Goal: Transaction & Acquisition: Book appointment/travel/reservation

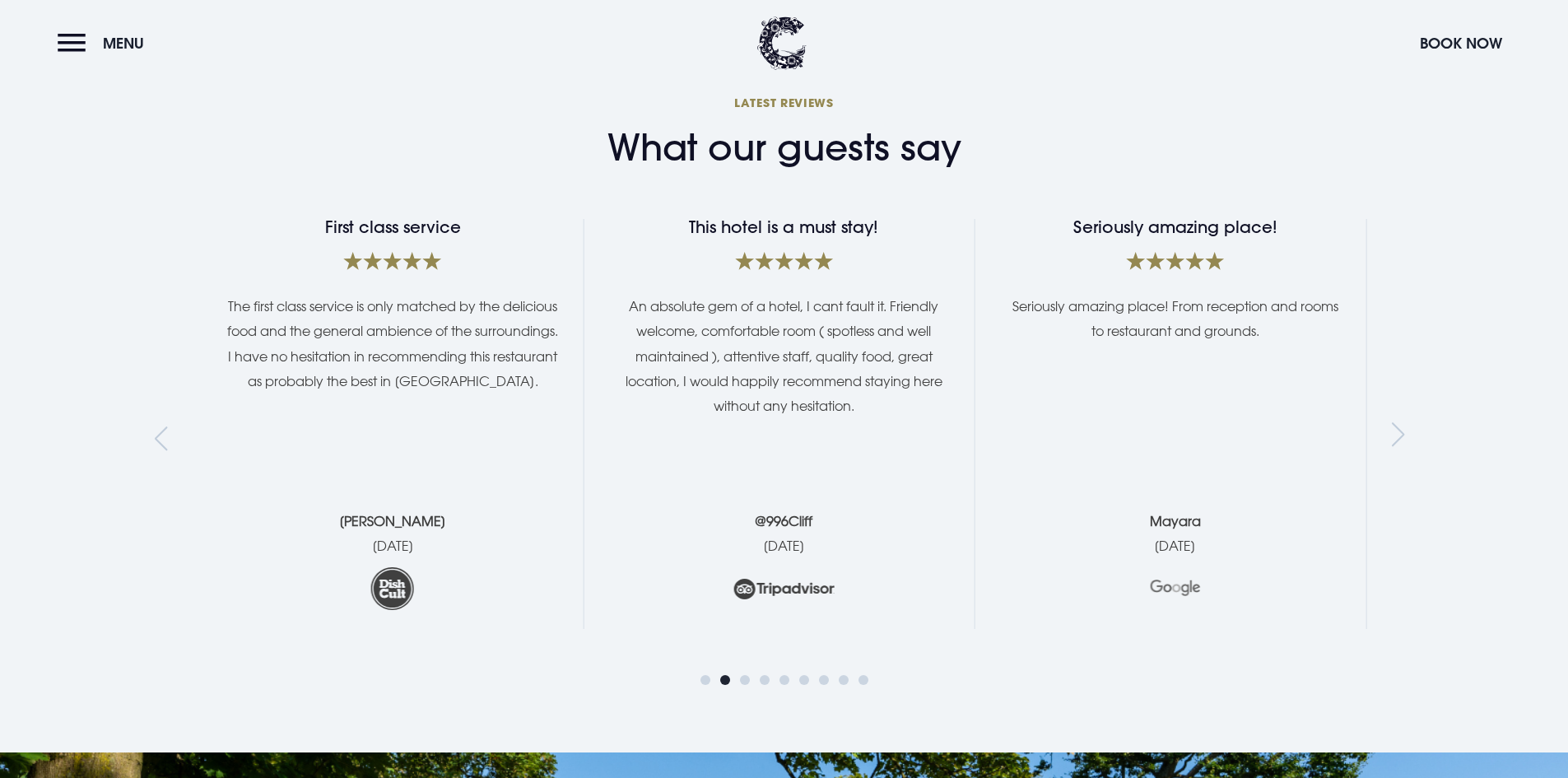
scroll to position [2963, 0]
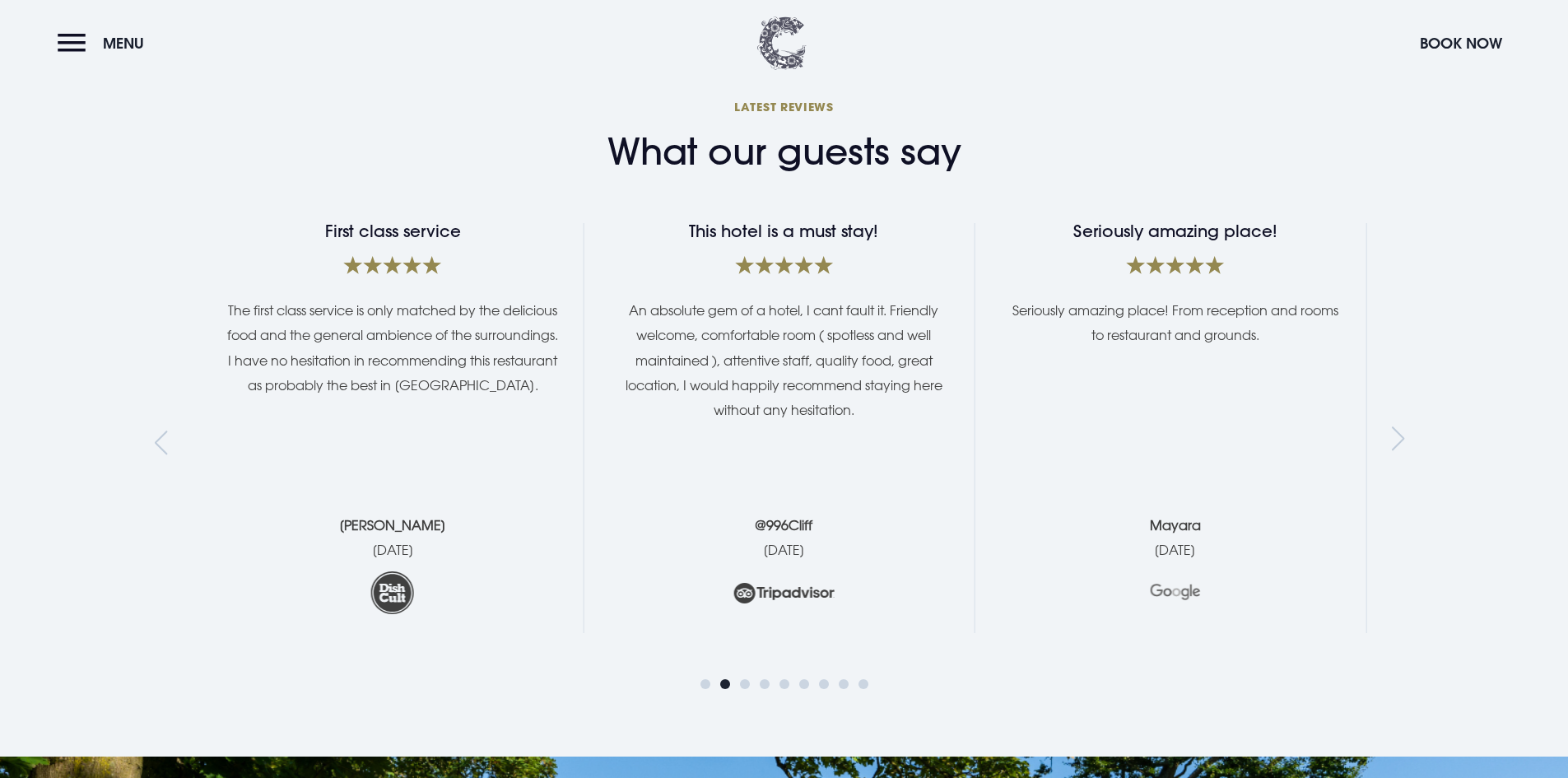
click at [788, 26] on img at bounding box center [782, 43] width 50 height 54
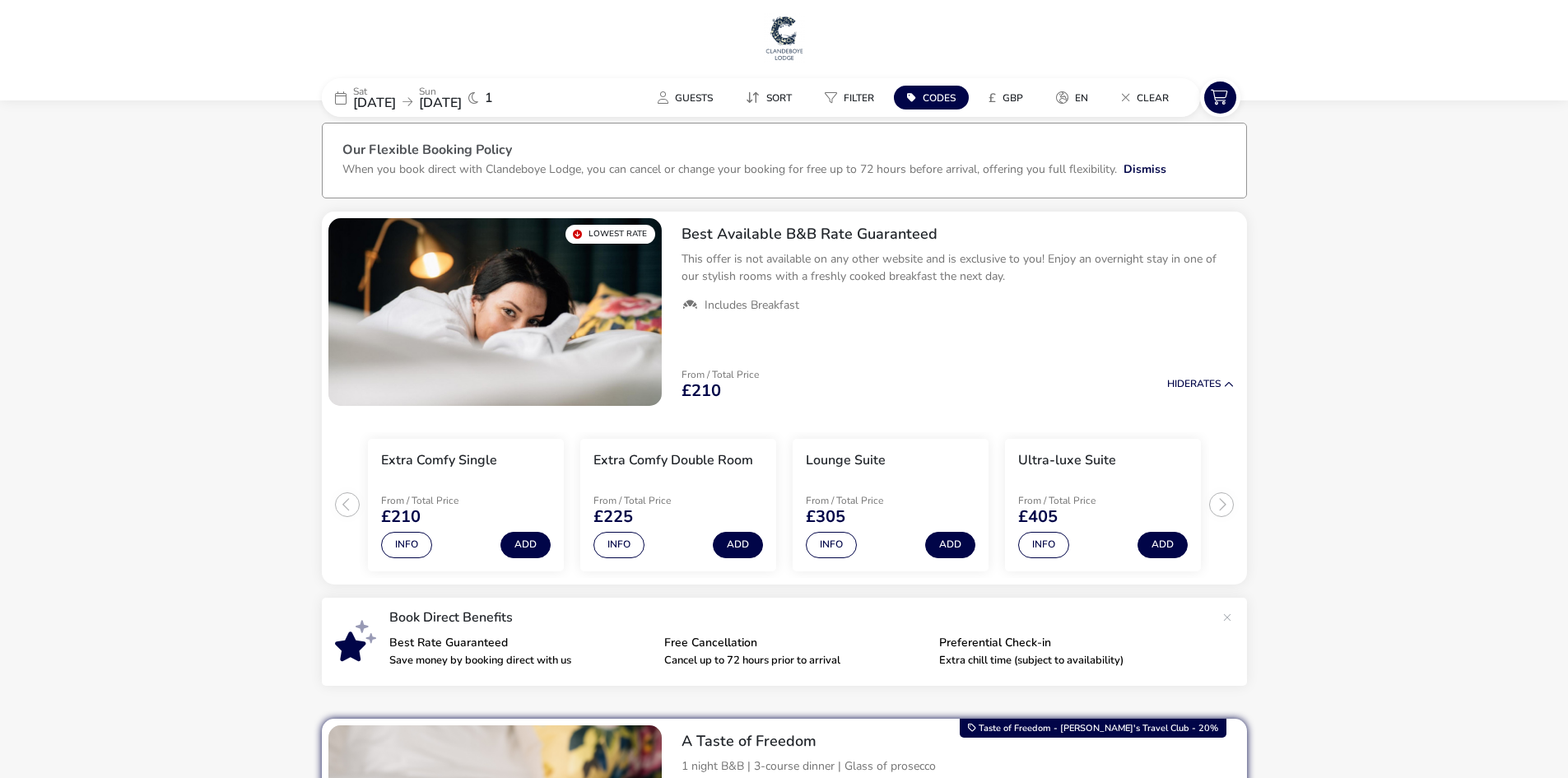
scroll to position [7, 0]
